Goal: Task Accomplishment & Management: Manage account settings

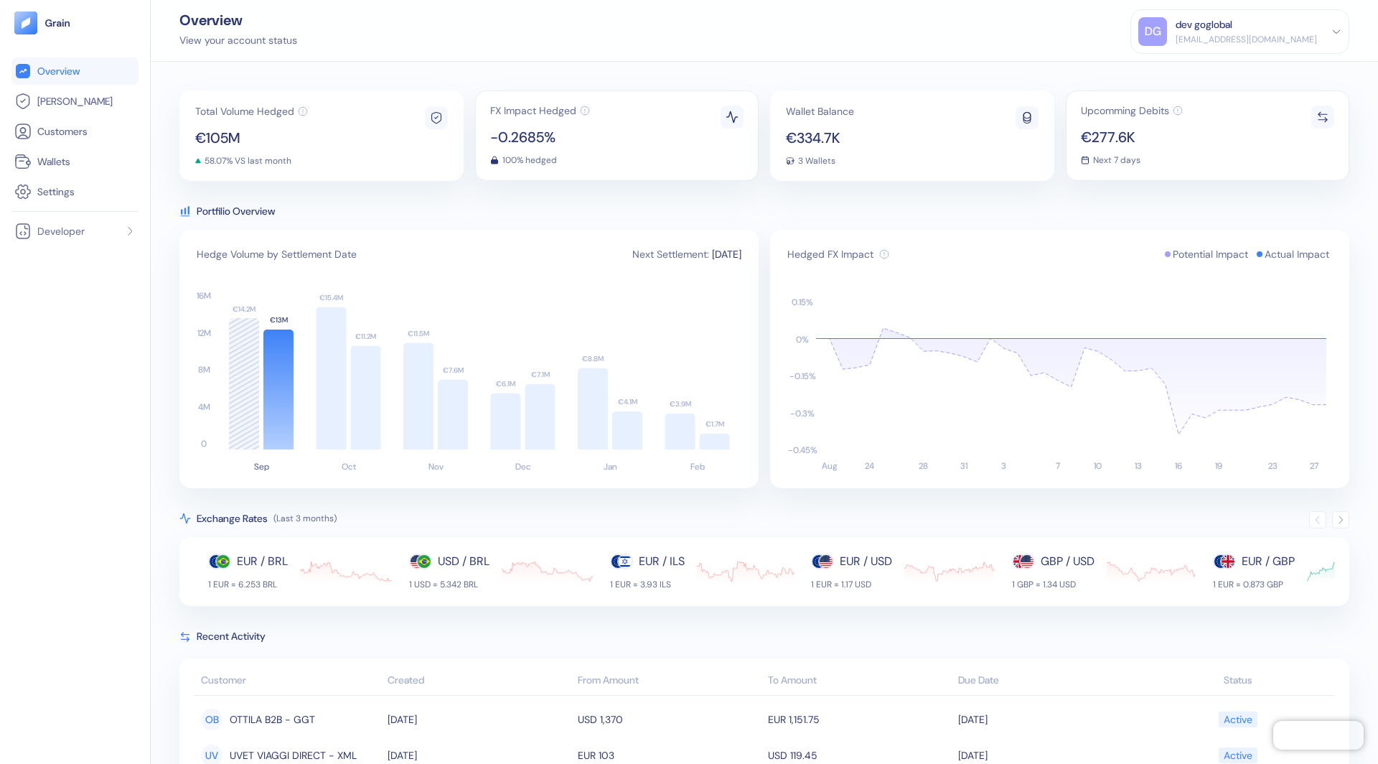
click at [1335, 35] on icon at bounding box center [1337, 32] width 10 height 10
click at [1197, 71] on div "Sign Out" at bounding box center [1176, 71] width 39 height 15
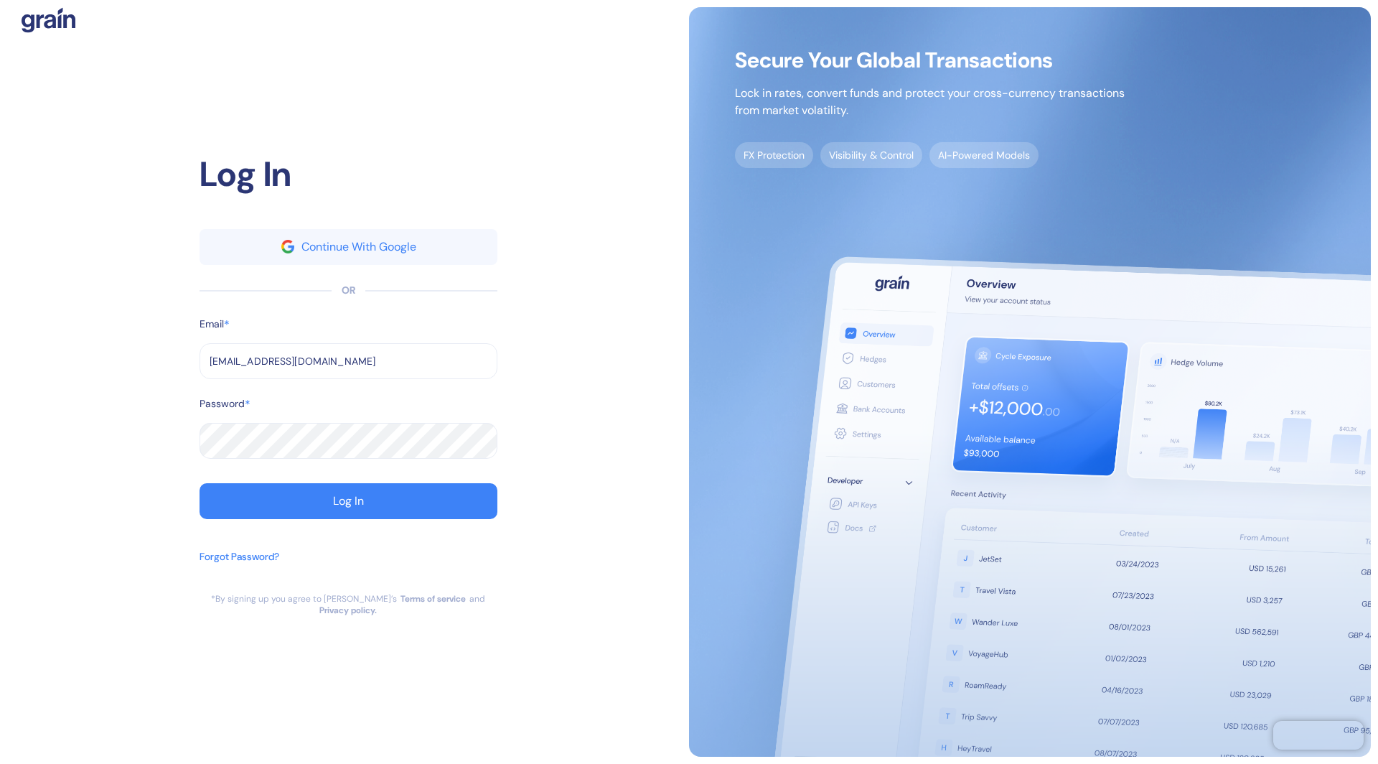
type input "[EMAIL_ADDRESS][DOMAIN_NAME]"
